Goal: Navigation & Orientation: Find specific page/section

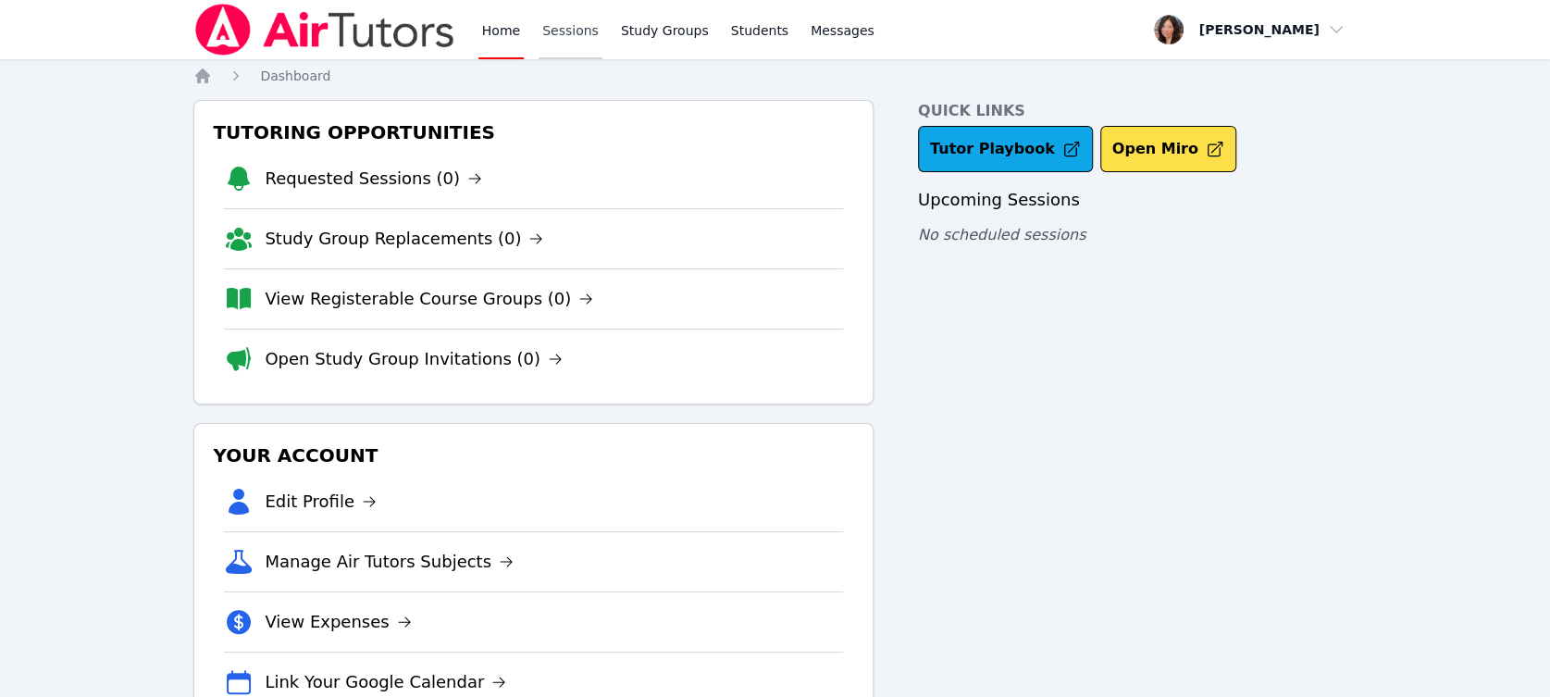
click at [567, 31] on link "Sessions" at bounding box center [571, 29] width 64 height 59
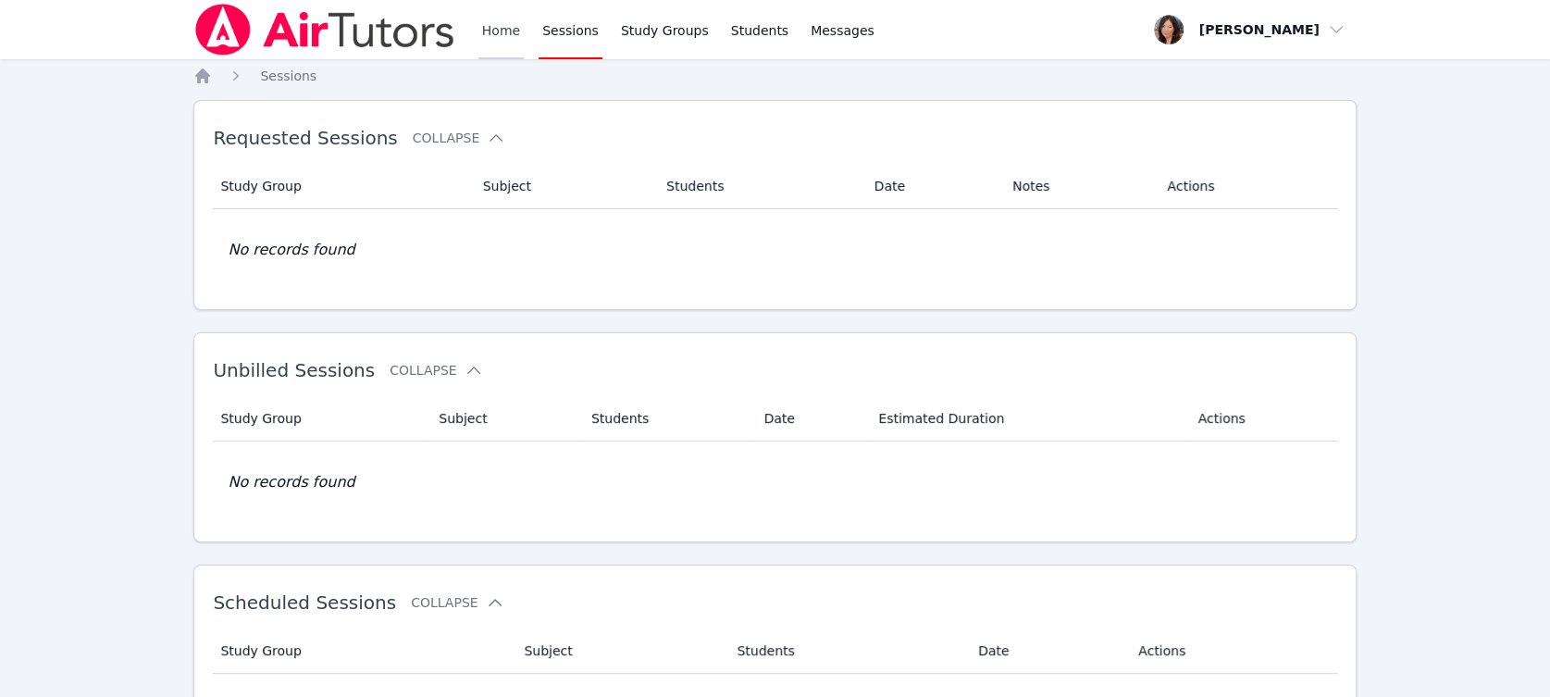
click at [513, 30] on link "Home" at bounding box center [501, 29] width 45 height 59
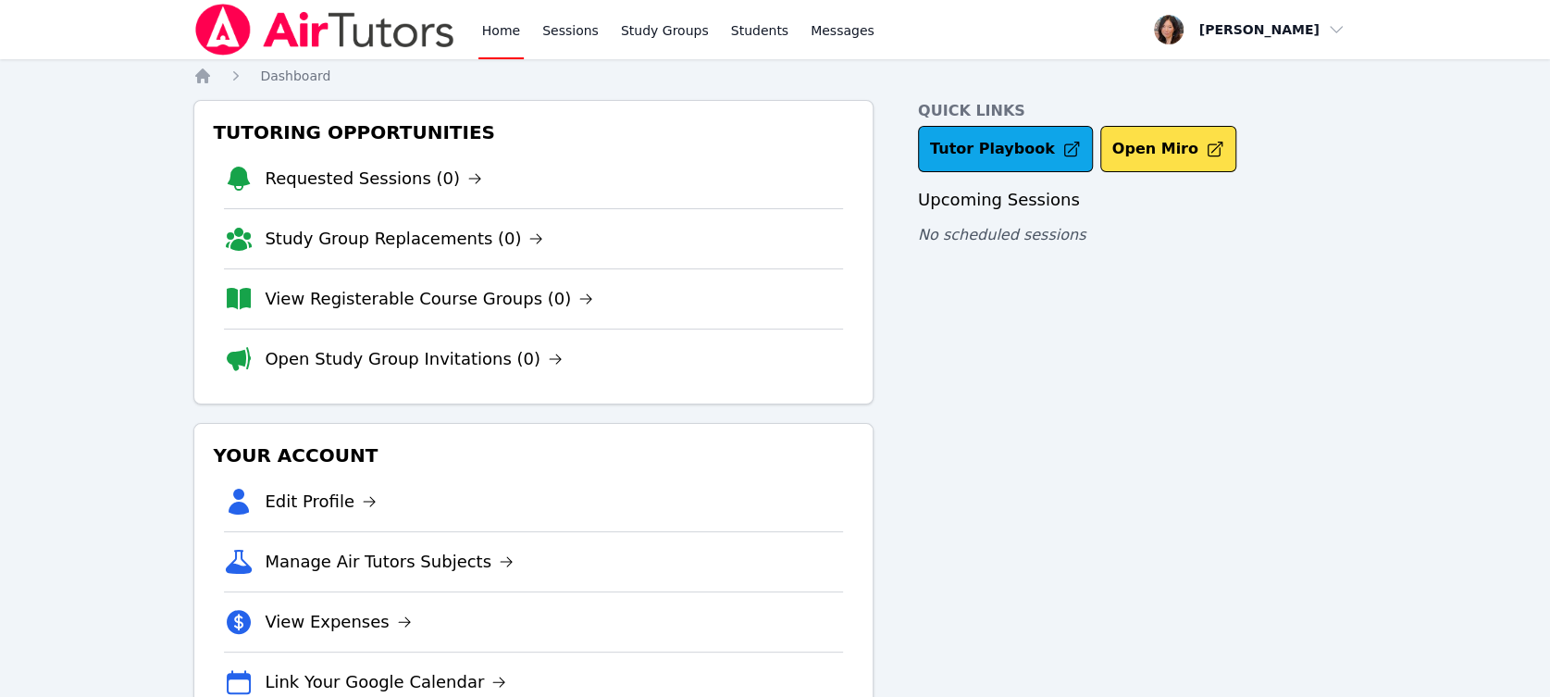
click at [513, 30] on link "Home" at bounding box center [501, 29] width 45 height 59
click at [577, 27] on link "Sessions" at bounding box center [571, 29] width 64 height 59
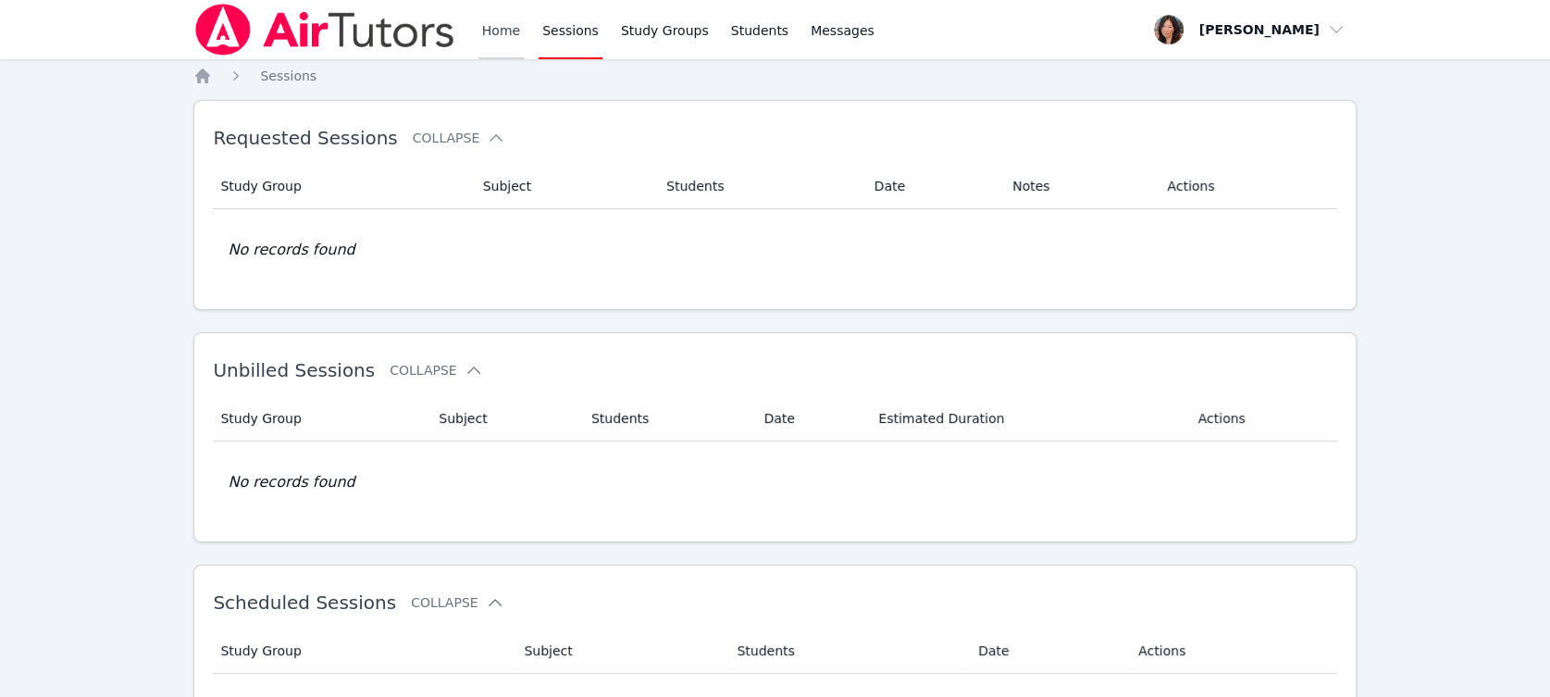
click at [482, 23] on link "Home" at bounding box center [501, 29] width 45 height 59
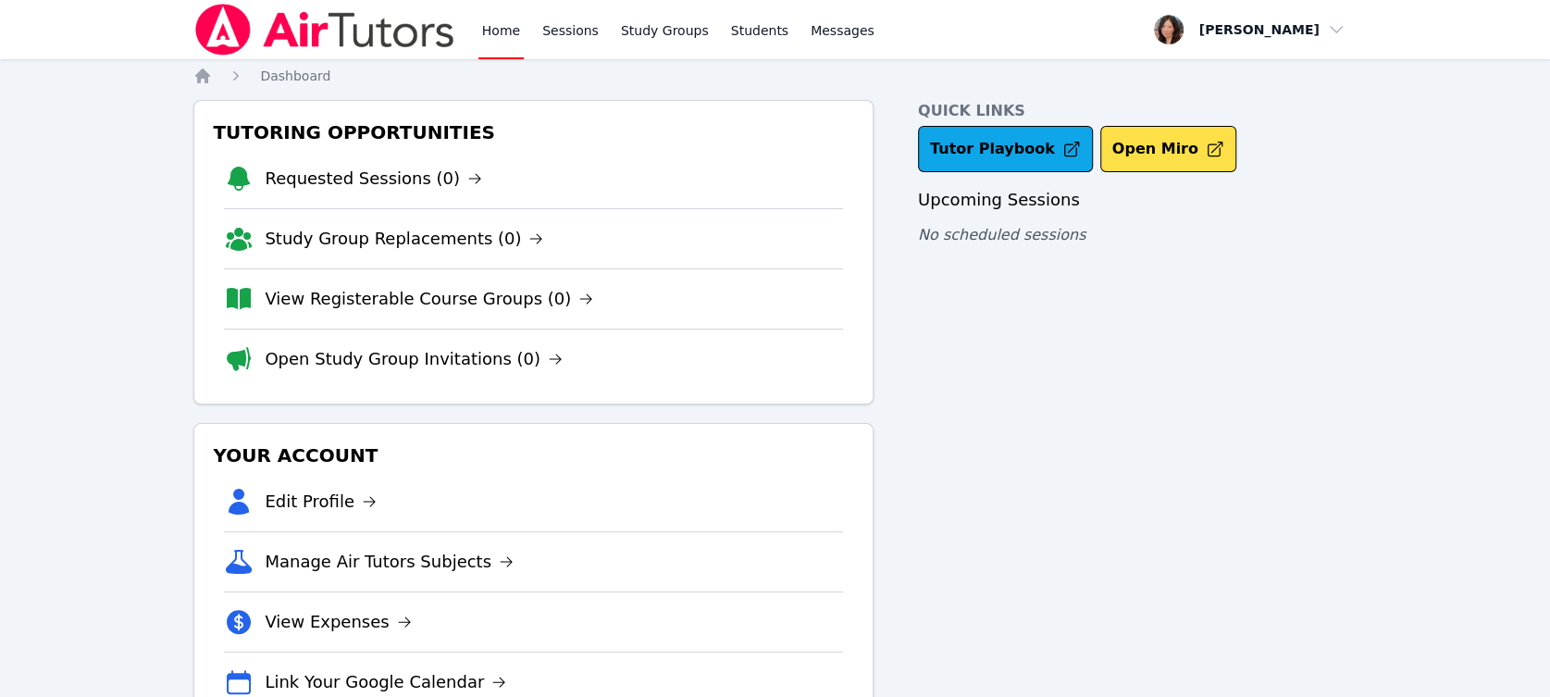
click at [484, 24] on link "Home" at bounding box center [501, 29] width 45 height 59
click at [559, 36] on link "Sessions" at bounding box center [571, 29] width 64 height 59
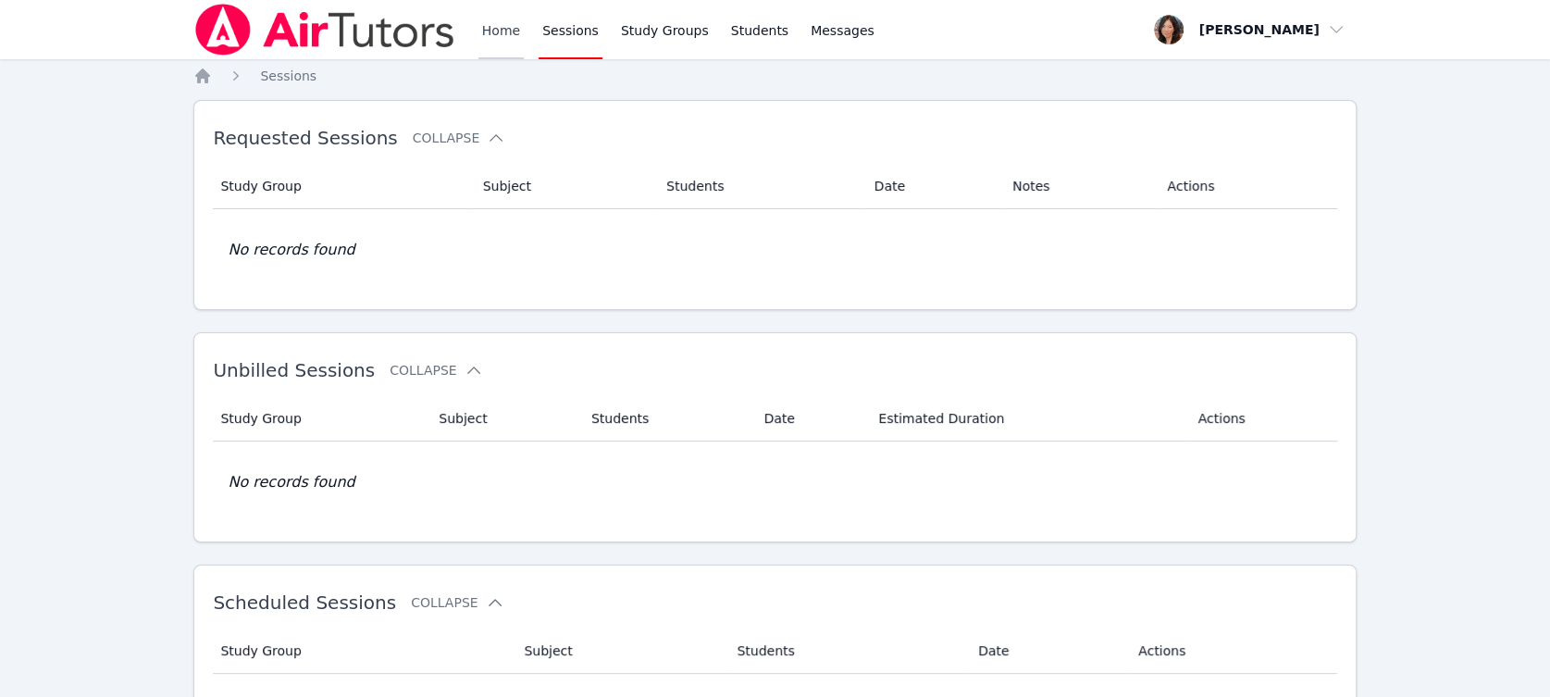
click at [494, 31] on link "Home" at bounding box center [501, 29] width 45 height 59
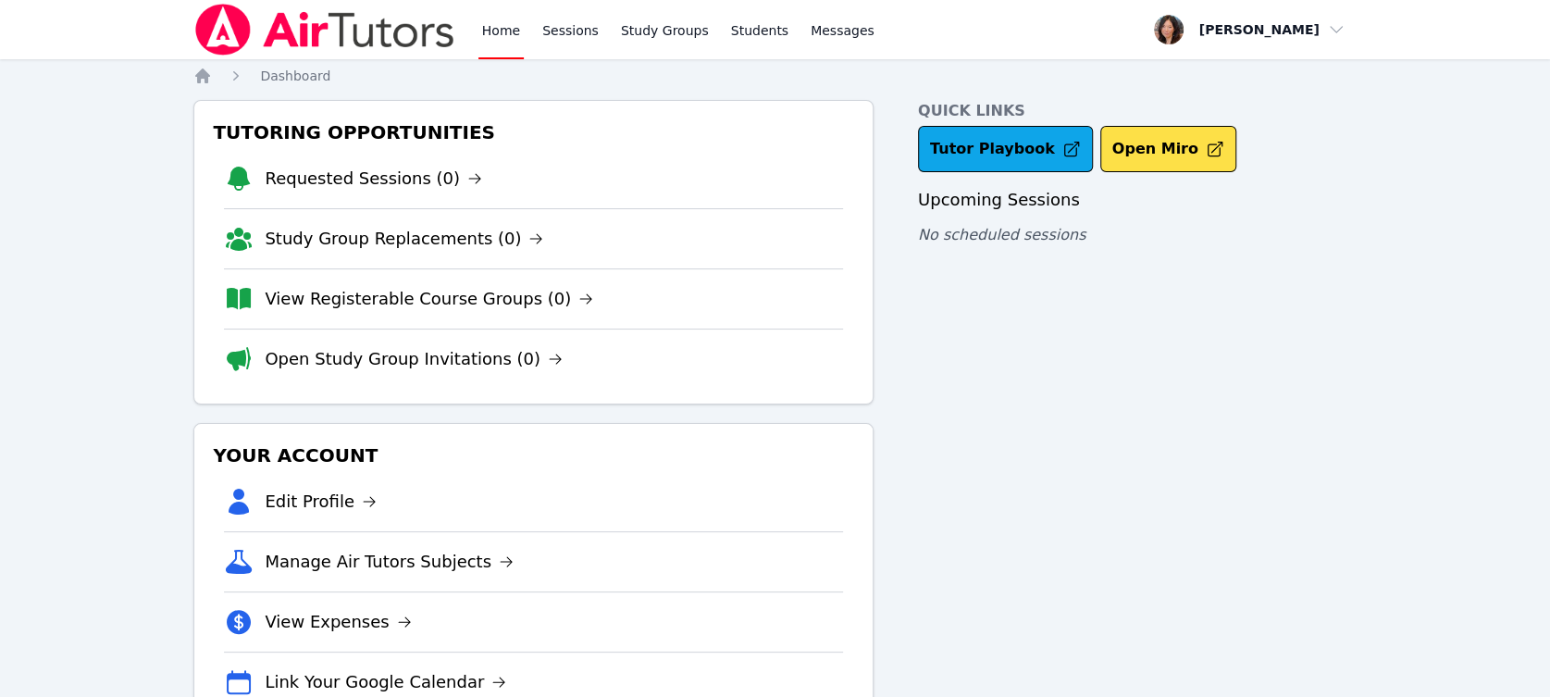
click at [493, 31] on link "Home" at bounding box center [501, 29] width 45 height 59
click at [506, 21] on link "Home" at bounding box center [501, 29] width 45 height 59
click at [506, 22] on link "Home" at bounding box center [501, 29] width 45 height 59
click at [545, 31] on link "Sessions" at bounding box center [571, 29] width 64 height 59
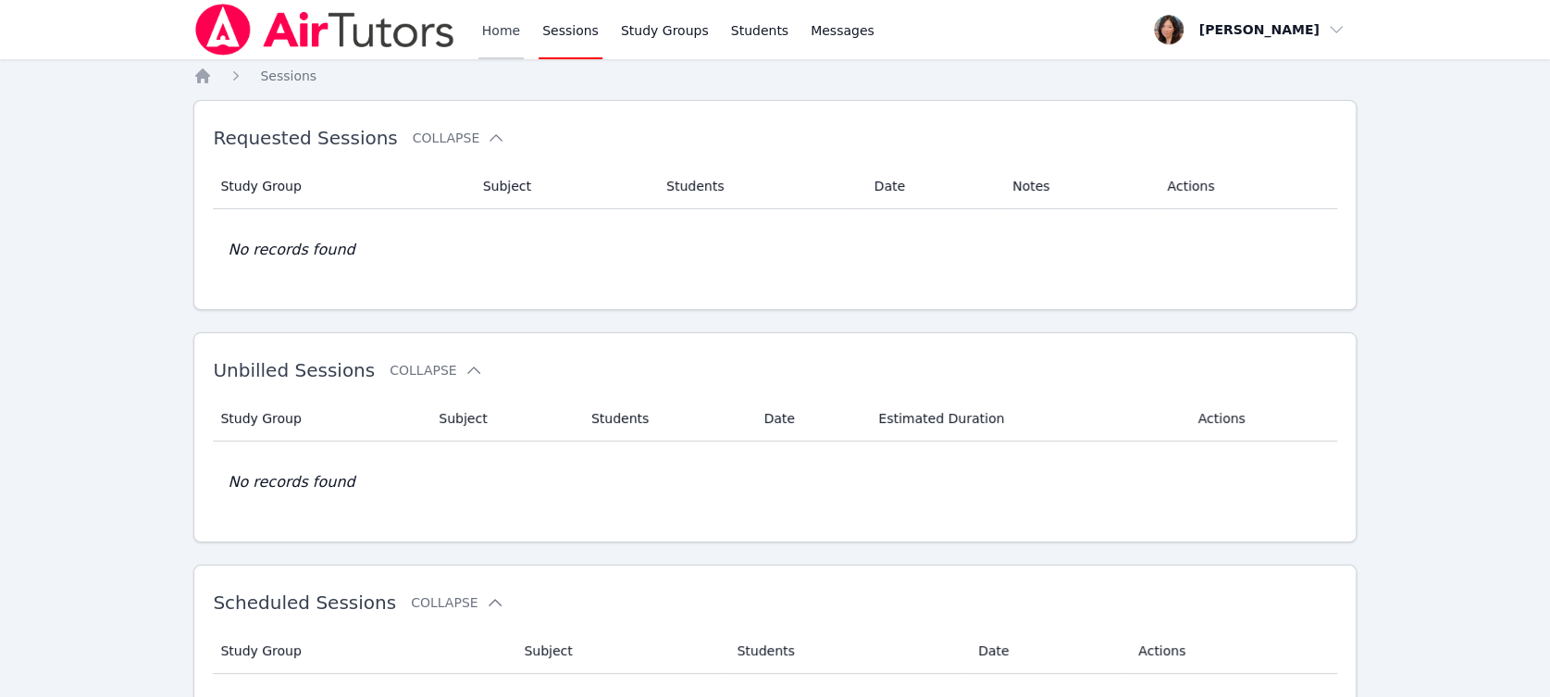
click at [489, 31] on link "Home" at bounding box center [501, 29] width 45 height 59
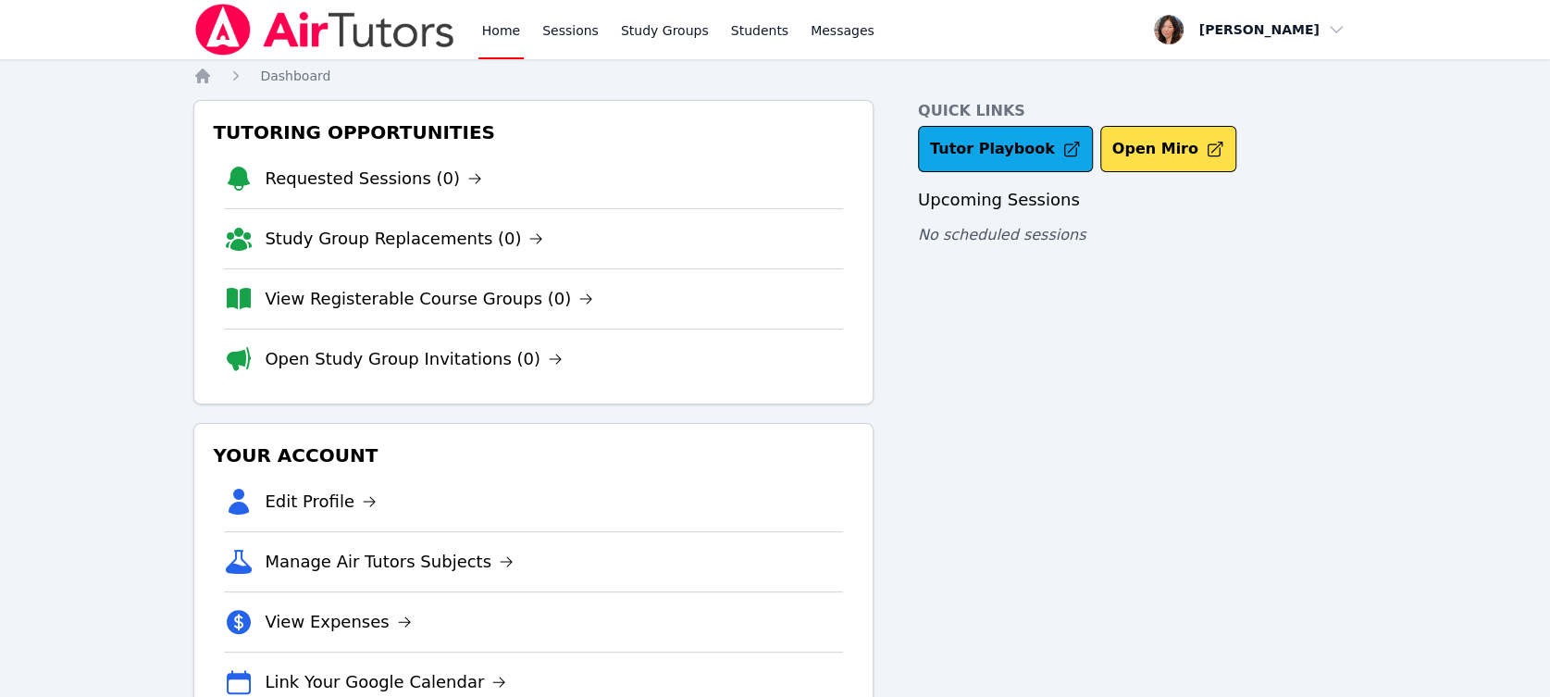
click at [489, 29] on link "Home" at bounding box center [501, 29] width 45 height 59
